Goal: Check status: Check status

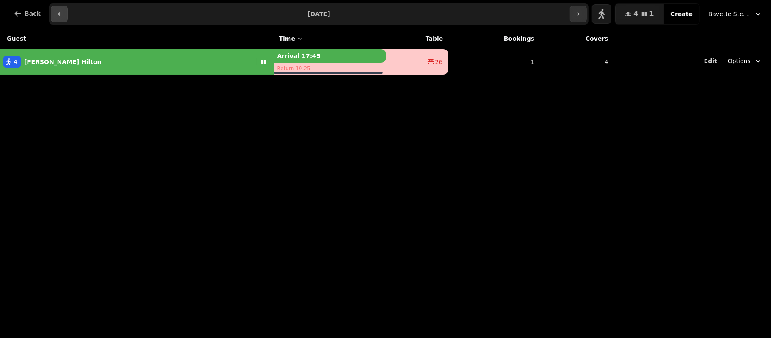
click at [56, 13] on icon "button" at bounding box center [59, 14] width 7 height 7
type input "**********"
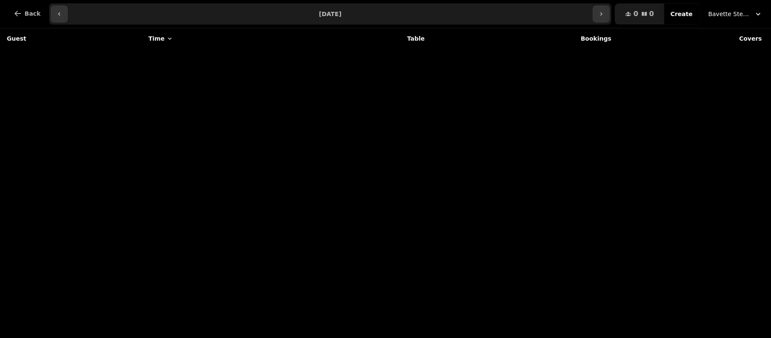
click at [737, 24] on div "0 0 Covers Create Bavette Steakhouse - [PERSON_NAME]" at bounding box center [691, 13] width 153 height 21
click at [728, 10] on span "Bavette Steakhouse - [PERSON_NAME]" at bounding box center [729, 14] width 42 height 8
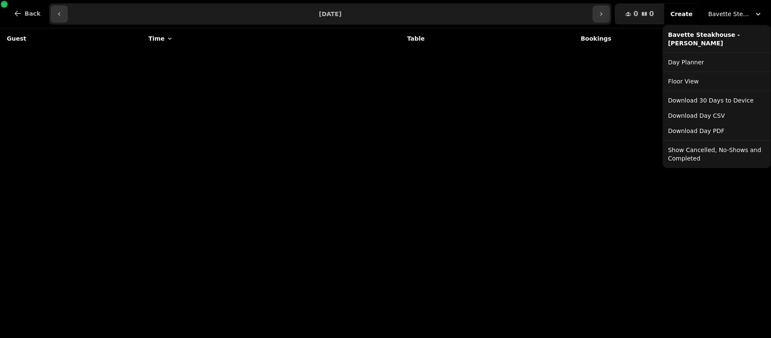
click at [703, 146] on button "Show Cancelled, No-Shows and Completed" at bounding box center [716, 154] width 104 height 24
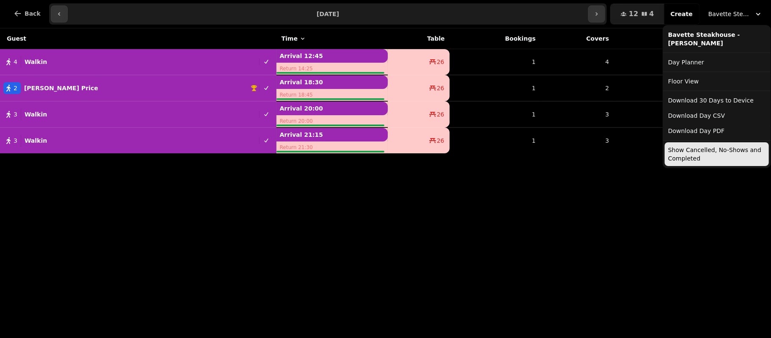
click at [731, 14] on span "Bavette Steakhouse - [PERSON_NAME]" at bounding box center [729, 14] width 42 height 8
click at [684, 158] on button "Show Cancelled, No-Shows and Completed" at bounding box center [716, 154] width 104 height 24
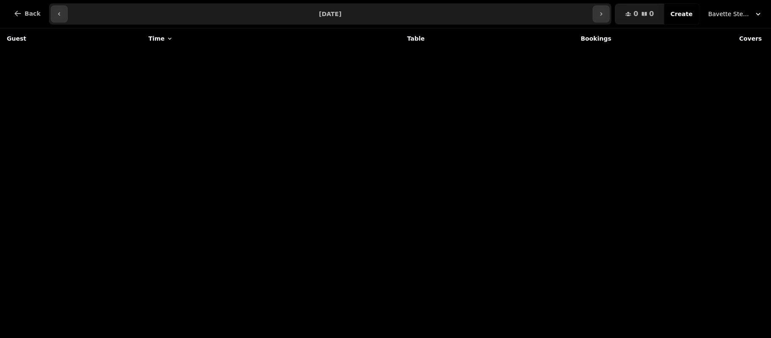
click at [737, 15] on span "Bavette Steakhouse - [PERSON_NAME]" at bounding box center [729, 14] width 42 height 8
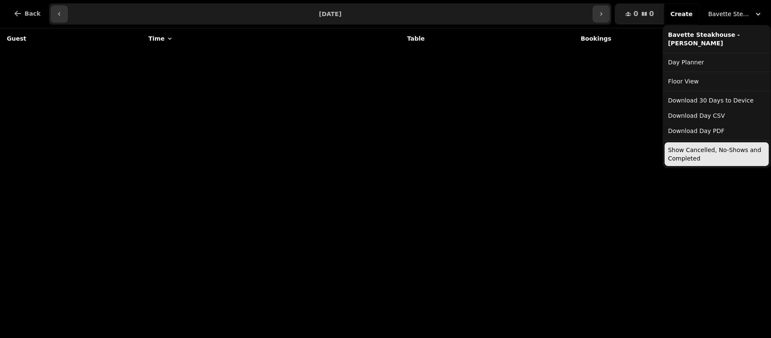
click at [696, 165] on button "Show Cancelled, No-Shows and Completed" at bounding box center [716, 154] width 104 height 24
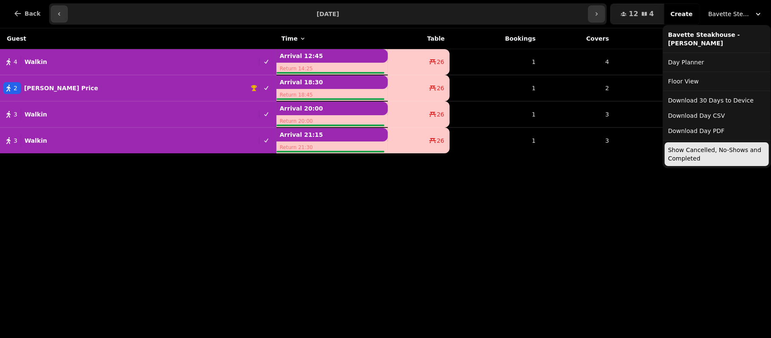
click at [728, 9] on button "Bavette Steakhouse - [PERSON_NAME]" at bounding box center [735, 13] width 64 height 15
click at [697, 146] on button "Show Cancelled, No-Shows and Completed" at bounding box center [716, 154] width 104 height 24
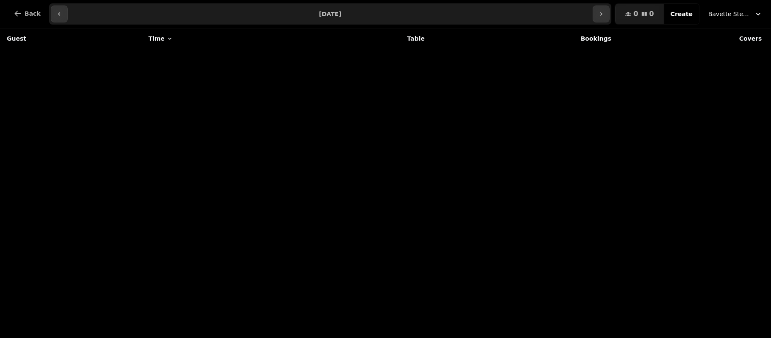
click at [707, 207] on div "Guest Time Table Bookings Covers" at bounding box center [385, 182] width 771 height 309
click at [599, 18] on button "button" at bounding box center [601, 14] width 17 height 17
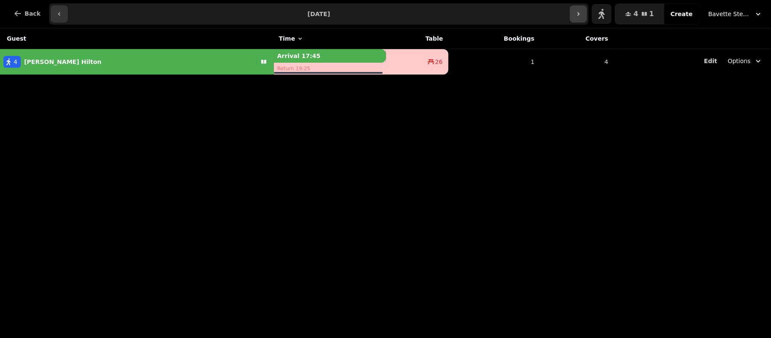
click at [578, 21] on button "button" at bounding box center [578, 14] width 17 height 17
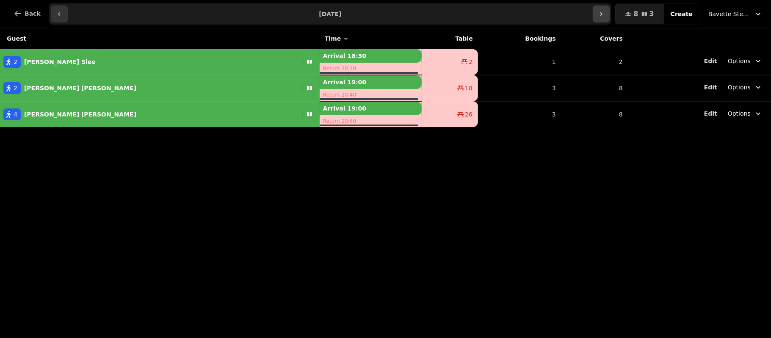
click at [604, 17] on icon "button" at bounding box center [601, 14] width 7 height 7
type input "**********"
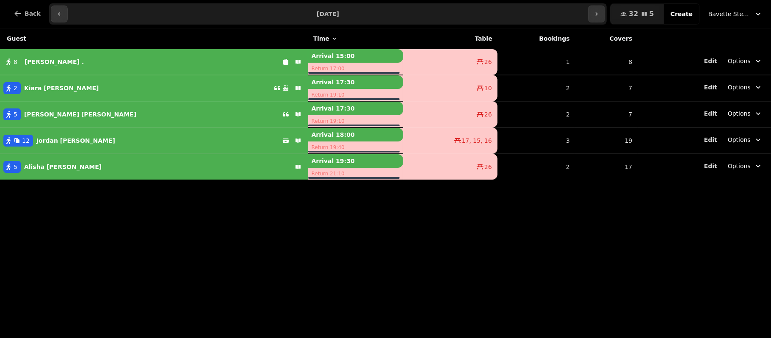
click at [166, 64] on div "8 Jodie ." at bounding box center [141, 62] width 282 height 12
select select "**********"
select select "*"
select select "****"
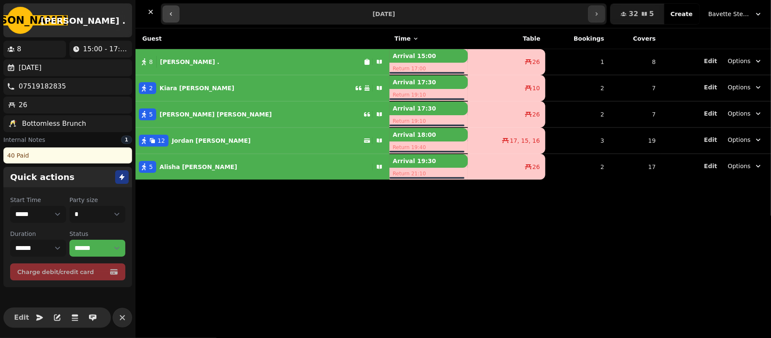
click at [171, 19] on button "button" at bounding box center [171, 14] width 17 height 17
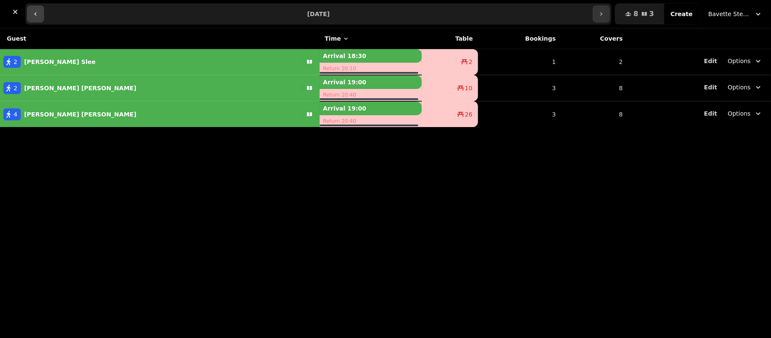
click at [36, 14] on icon "button" at bounding box center [35, 14] width 7 height 7
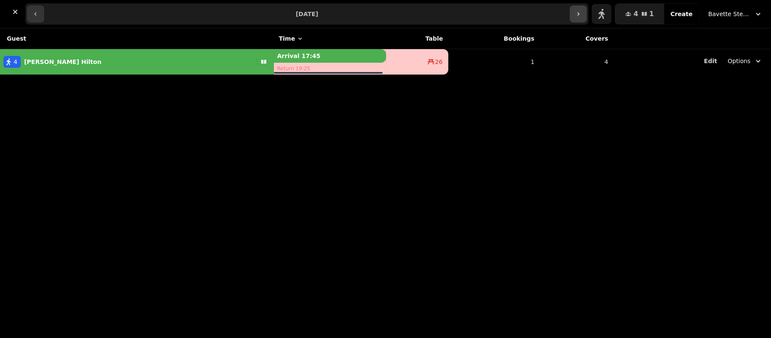
click at [587, 16] on button "button" at bounding box center [578, 14] width 17 height 17
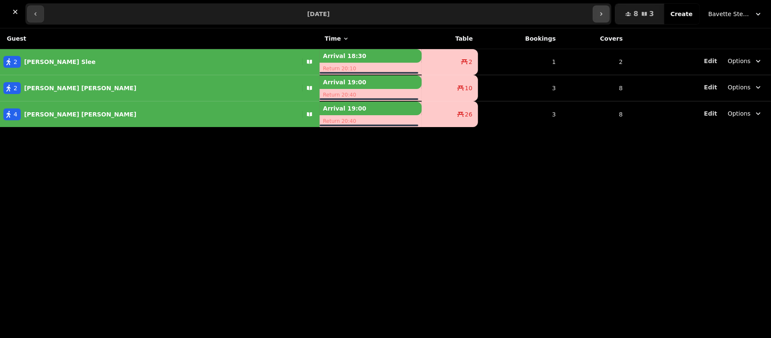
click at [604, 15] on icon "button" at bounding box center [601, 14] width 7 height 7
type input "**********"
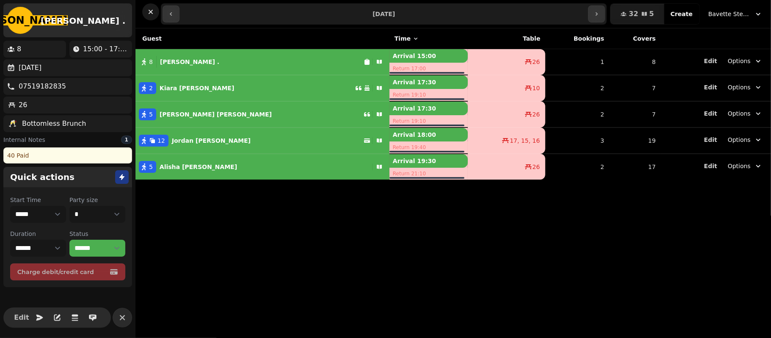
click at [151, 8] on icon "button" at bounding box center [150, 12] width 8 height 8
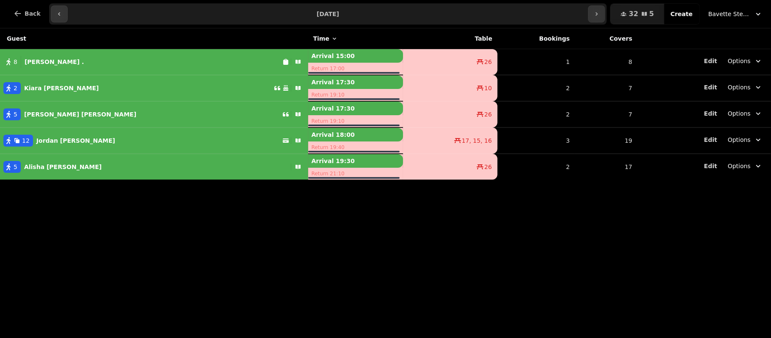
click at [4, 241] on div "Guest Time Table Bookings Covers 8 Jodie . Arrival 15:00 Return 17:00 26 1 8 Ed…" at bounding box center [385, 182] width 771 height 309
click at [41, 139] on p "Jordan Massey" at bounding box center [75, 140] width 79 height 8
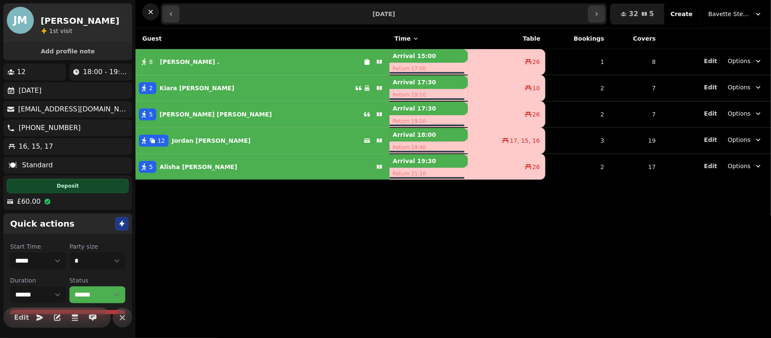
click at [150, 14] on icon "button" at bounding box center [150, 12] width 8 height 8
